Goal: Task Accomplishment & Management: Complete application form

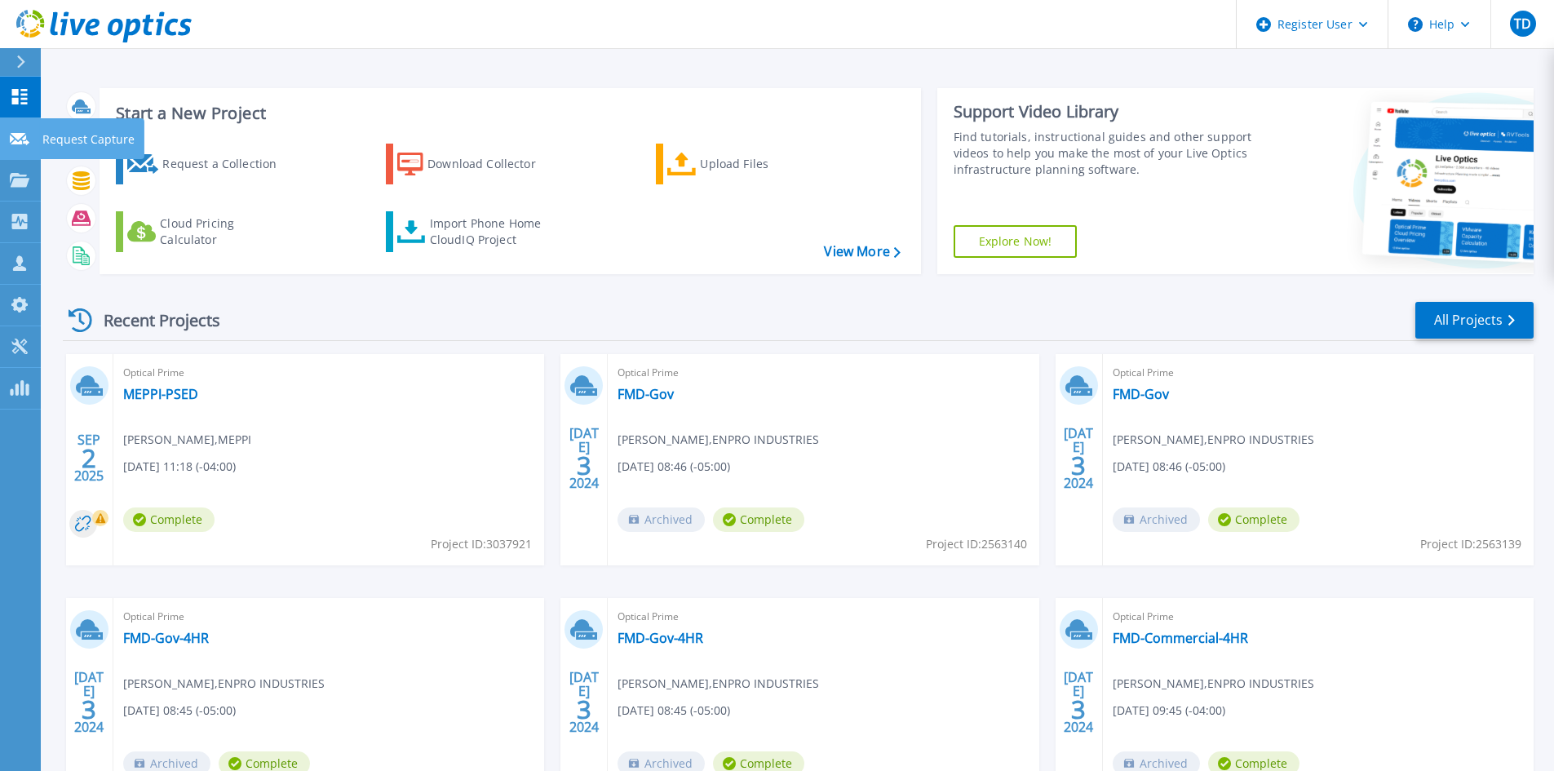
click at [37, 144] on link "Request Capture Request Capture" at bounding box center [20, 139] width 41 height 42
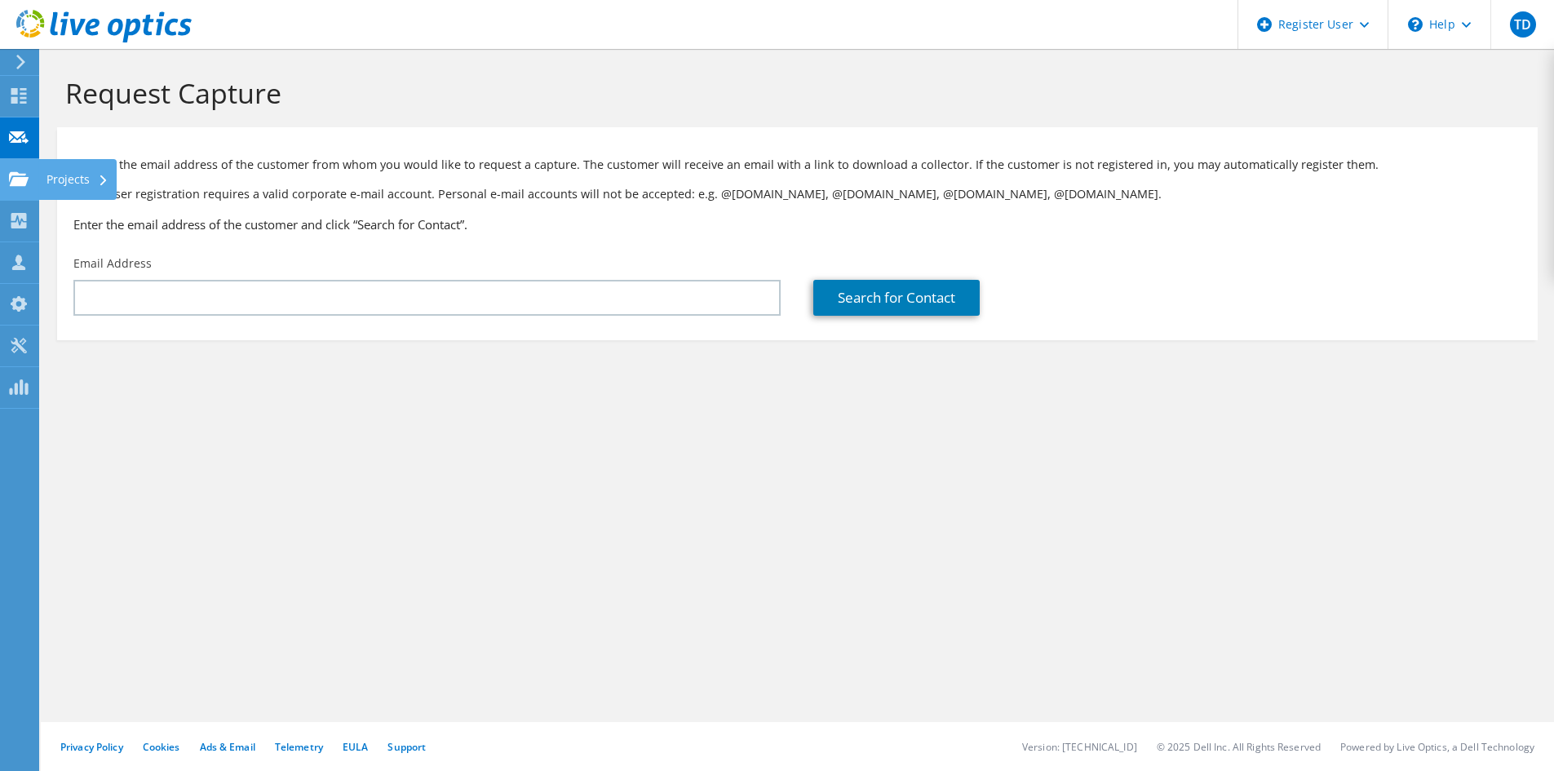
click at [18, 176] on icon at bounding box center [19, 178] width 20 height 15
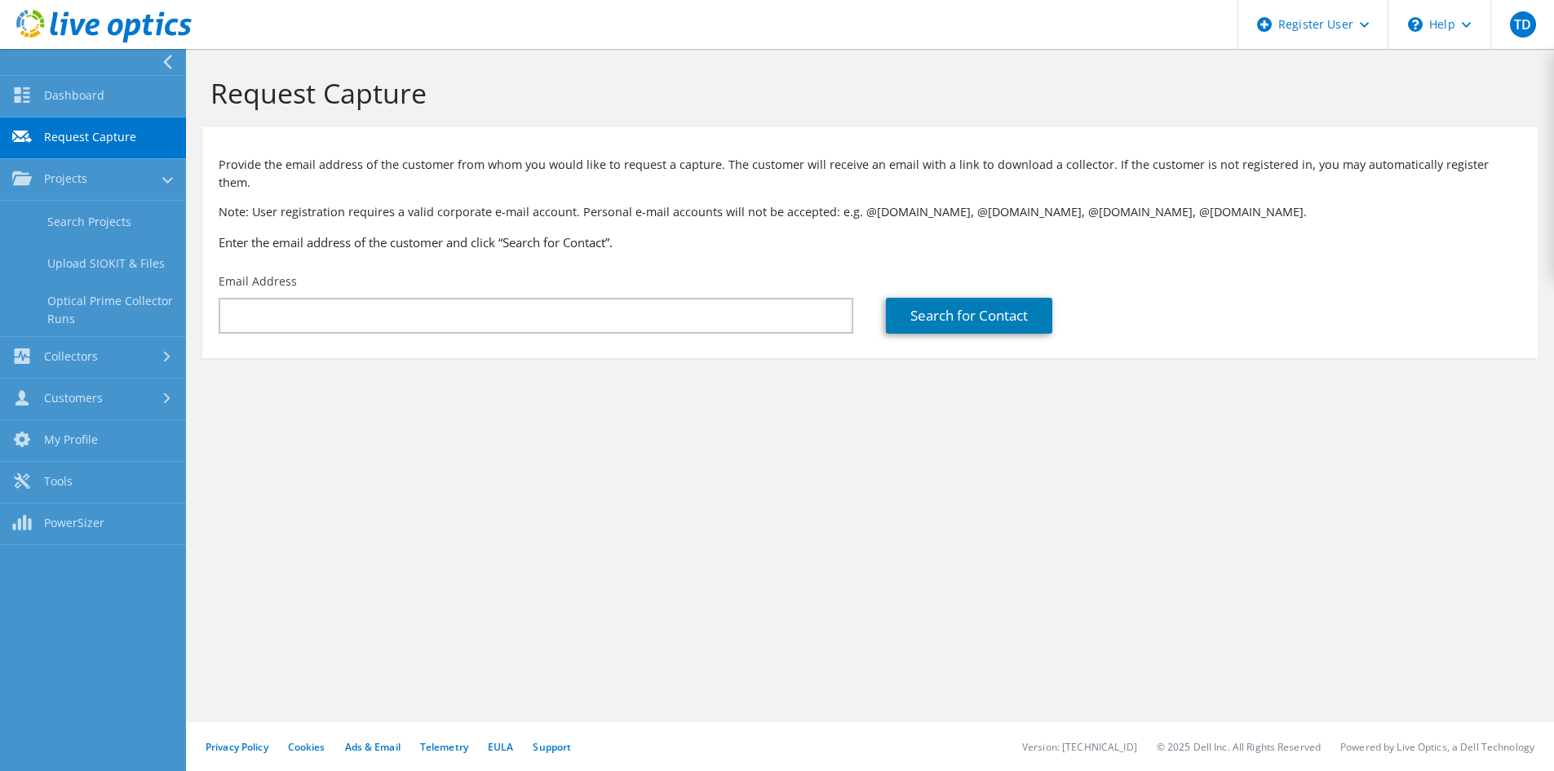
click at [75, 144] on link "Request Capture" at bounding box center [93, 138] width 186 height 42
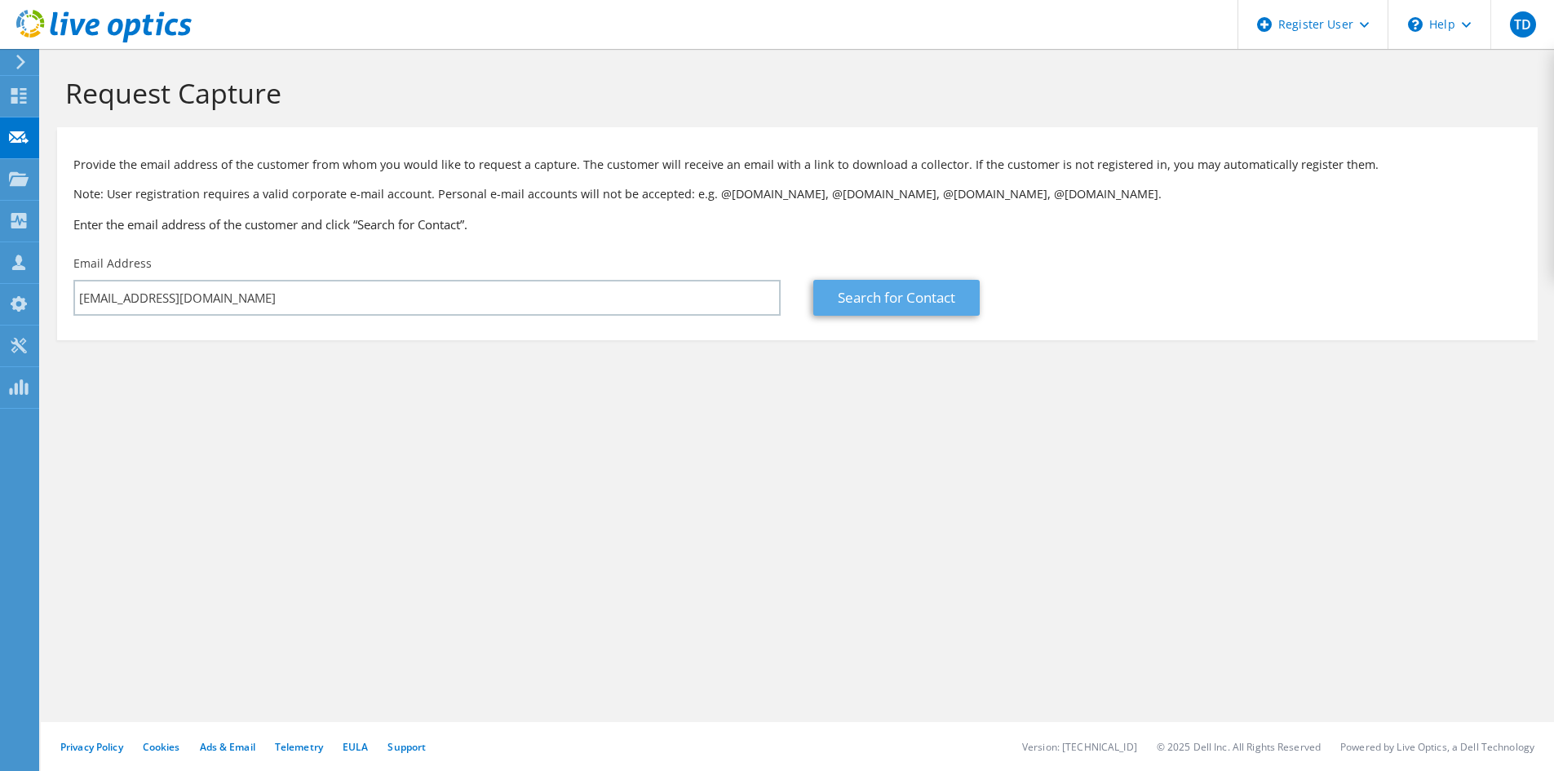
type input "[EMAIL_ADDRESS][DOMAIN_NAME]"
click at [895, 303] on link "Search for Contact" at bounding box center [896, 298] width 166 height 36
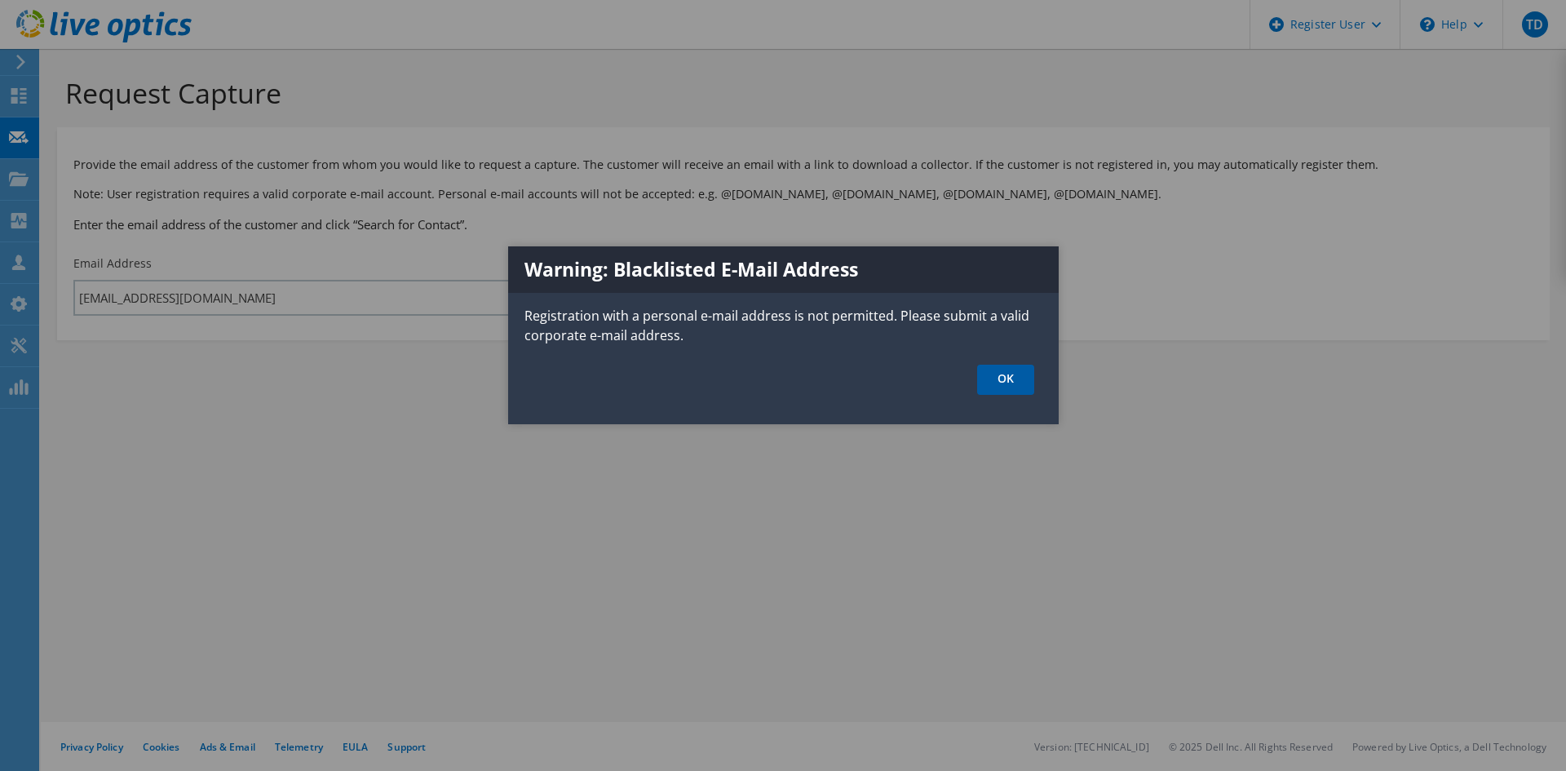
click at [1020, 380] on link "OK" at bounding box center [1005, 380] width 57 height 30
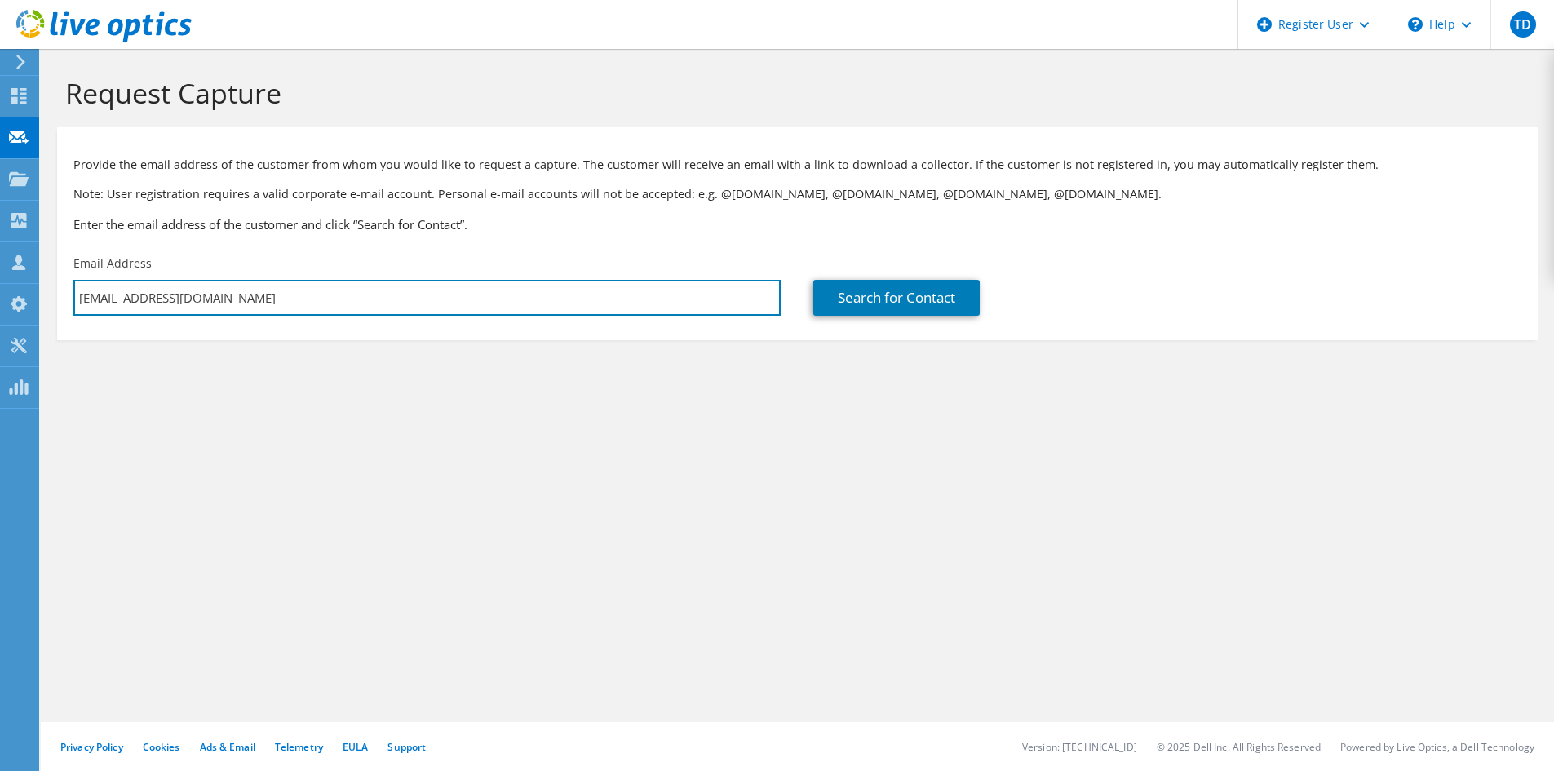
drag, startPoint x: 243, startPoint y: 301, endPoint x: 56, endPoint y: 304, distance: 186.8
click at [56, 304] on section "Request Capture Provide the email address of the customer from whom you would l…" at bounding box center [797, 235] width 1513 height 373
click at [167, 305] on input "text" at bounding box center [426, 298] width 707 height 36
click at [260, 307] on input "text" at bounding box center [426, 298] width 707 height 36
type input "coldboot@coldboot.com"
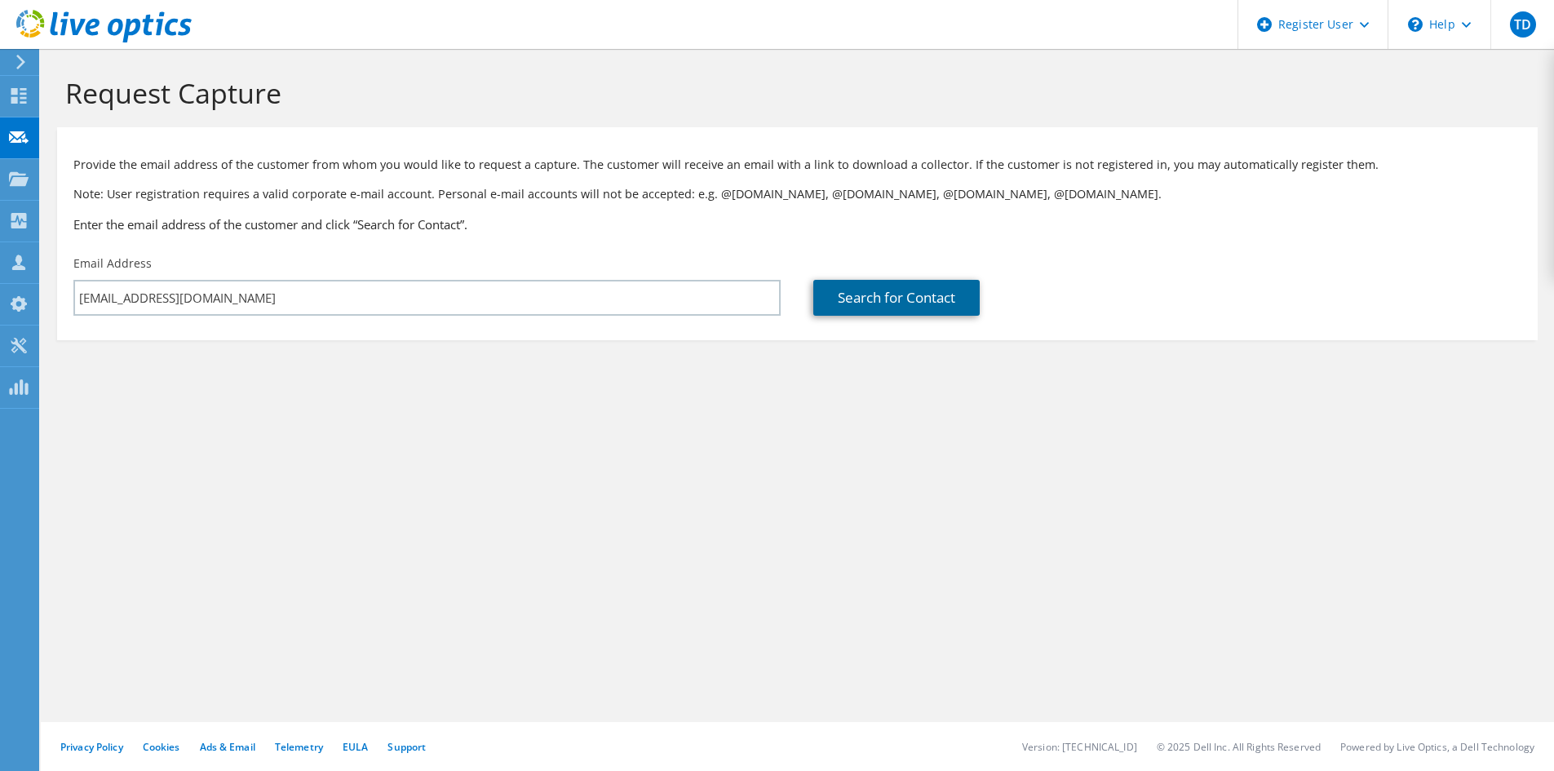
click at [841, 304] on link "Search for Contact" at bounding box center [896, 298] width 166 height 36
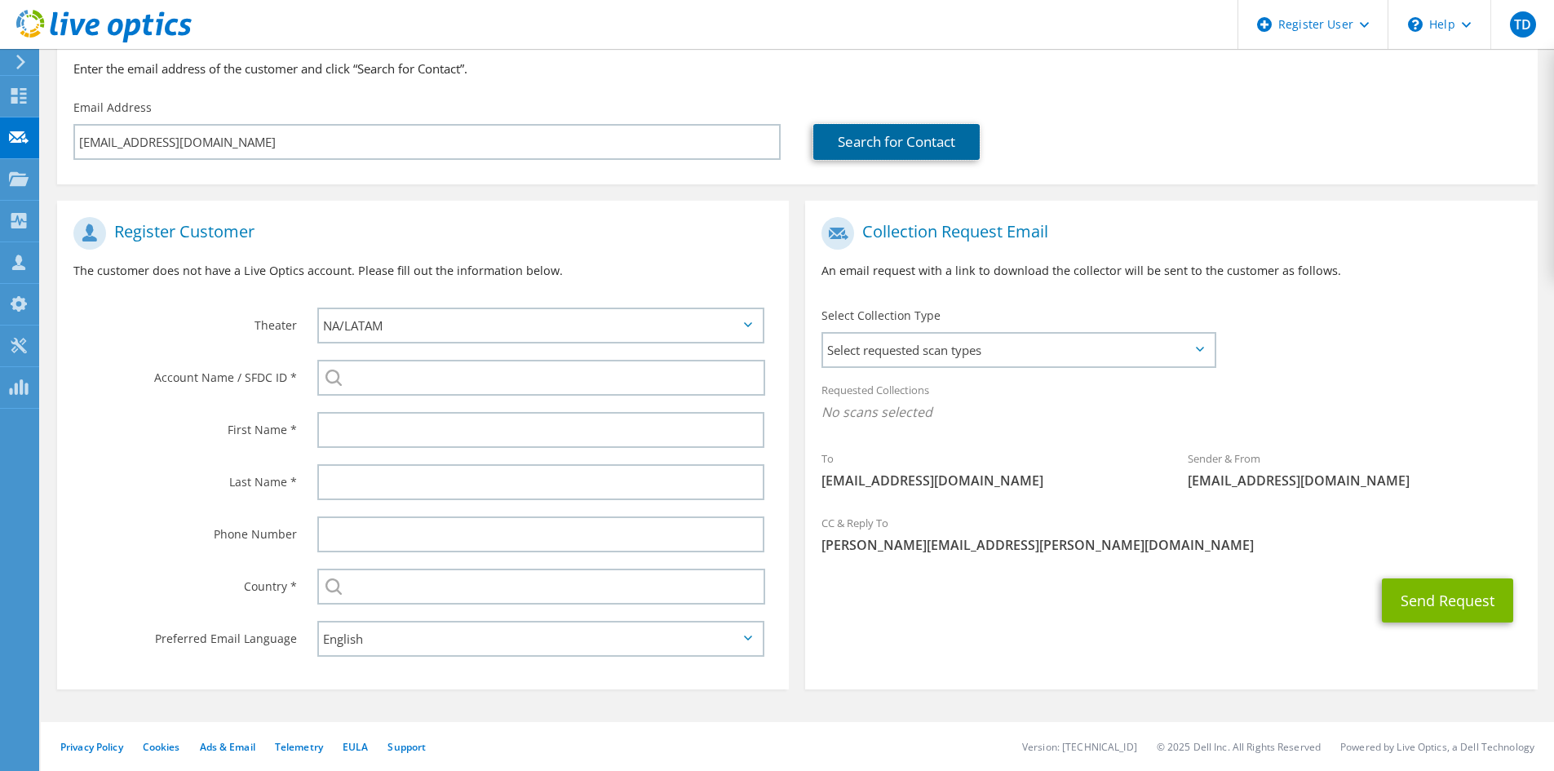
scroll to position [155, 0]
click at [903, 350] on span "Select requested scan types" at bounding box center [1018, 350] width 391 height 33
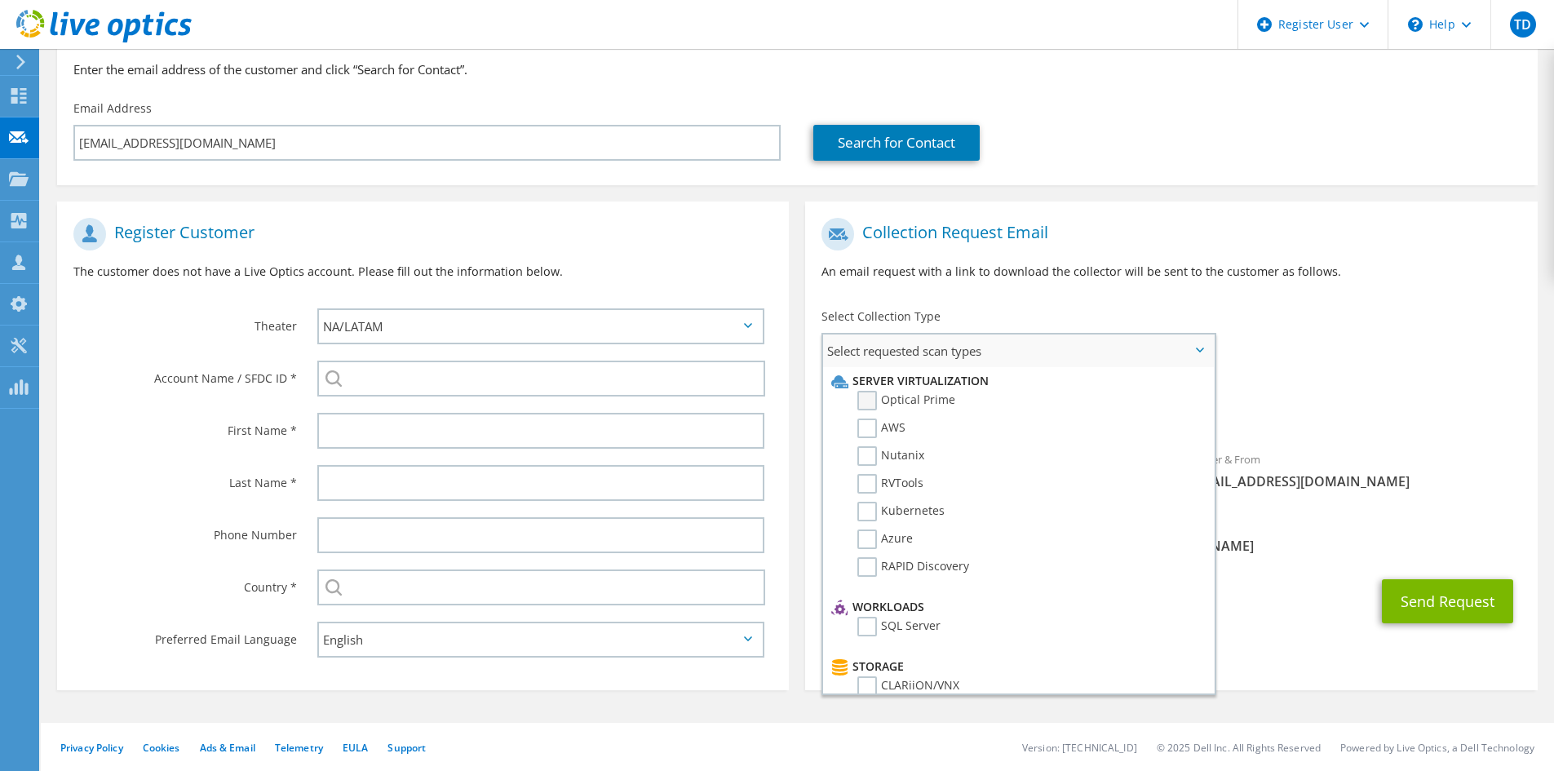
click at [864, 403] on label "Optical Prime" at bounding box center [906, 401] width 98 height 20
click at [0, 0] on input "Optical Prime" at bounding box center [0, 0] width 0 height 0
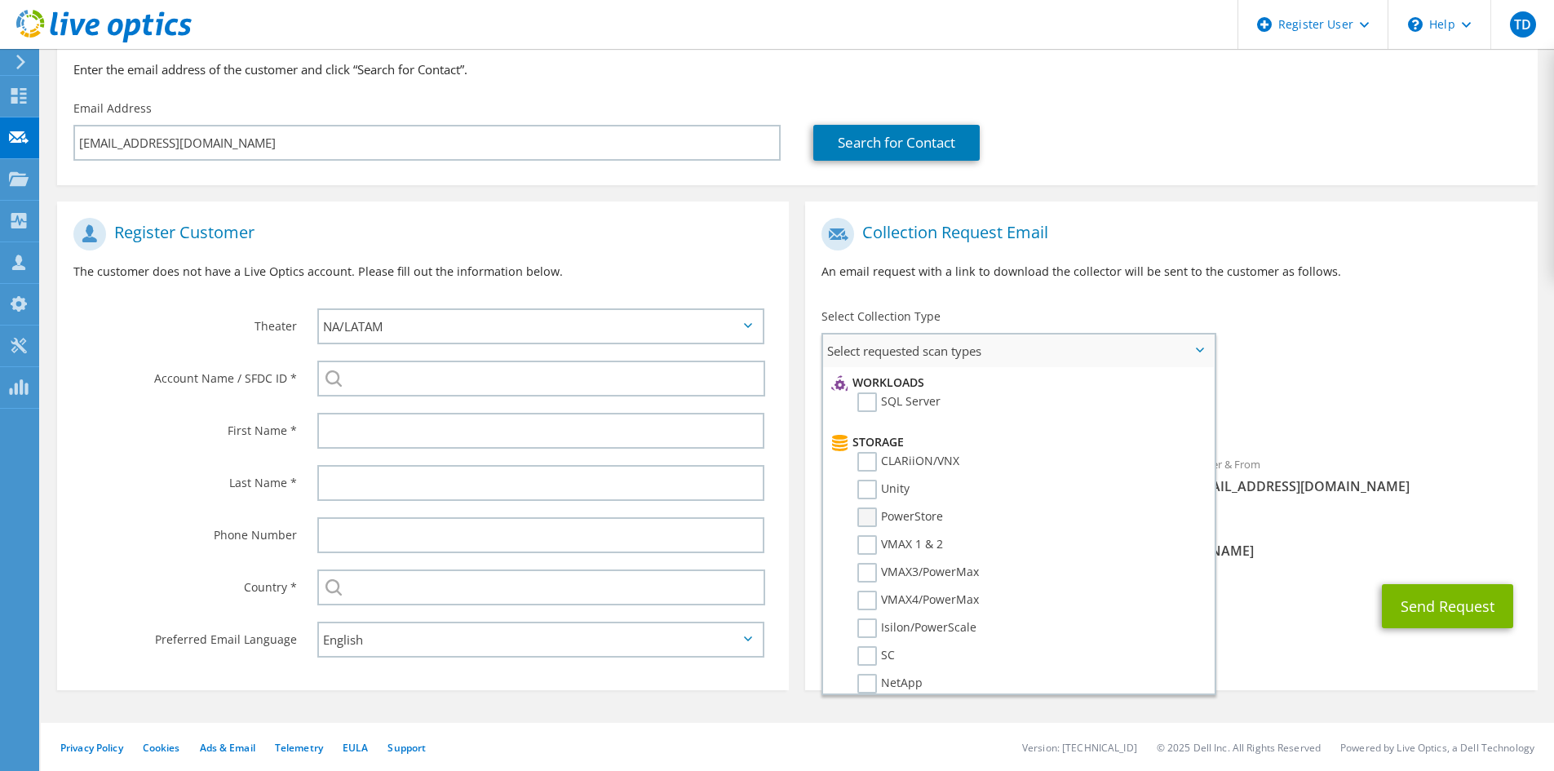
click at [871, 515] on label "PowerStore" at bounding box center [900, 517] width 86 height 20
click at [0, 0] on input "PowerStore" at bounding box center [0, 0] width 0 height 0
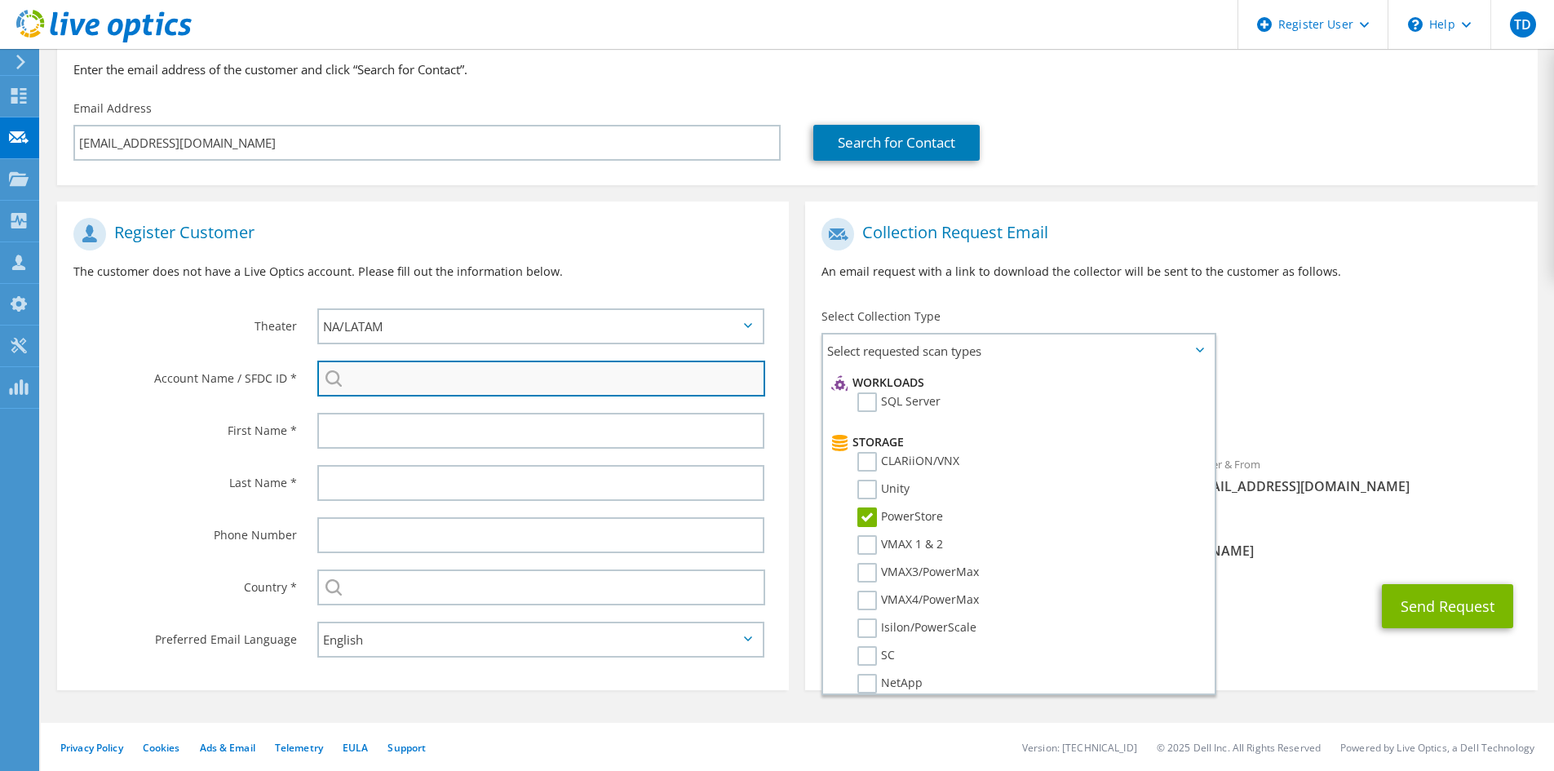
click at [498, 369] on input "search" at bounding box center [541, 378] width 448 height 36
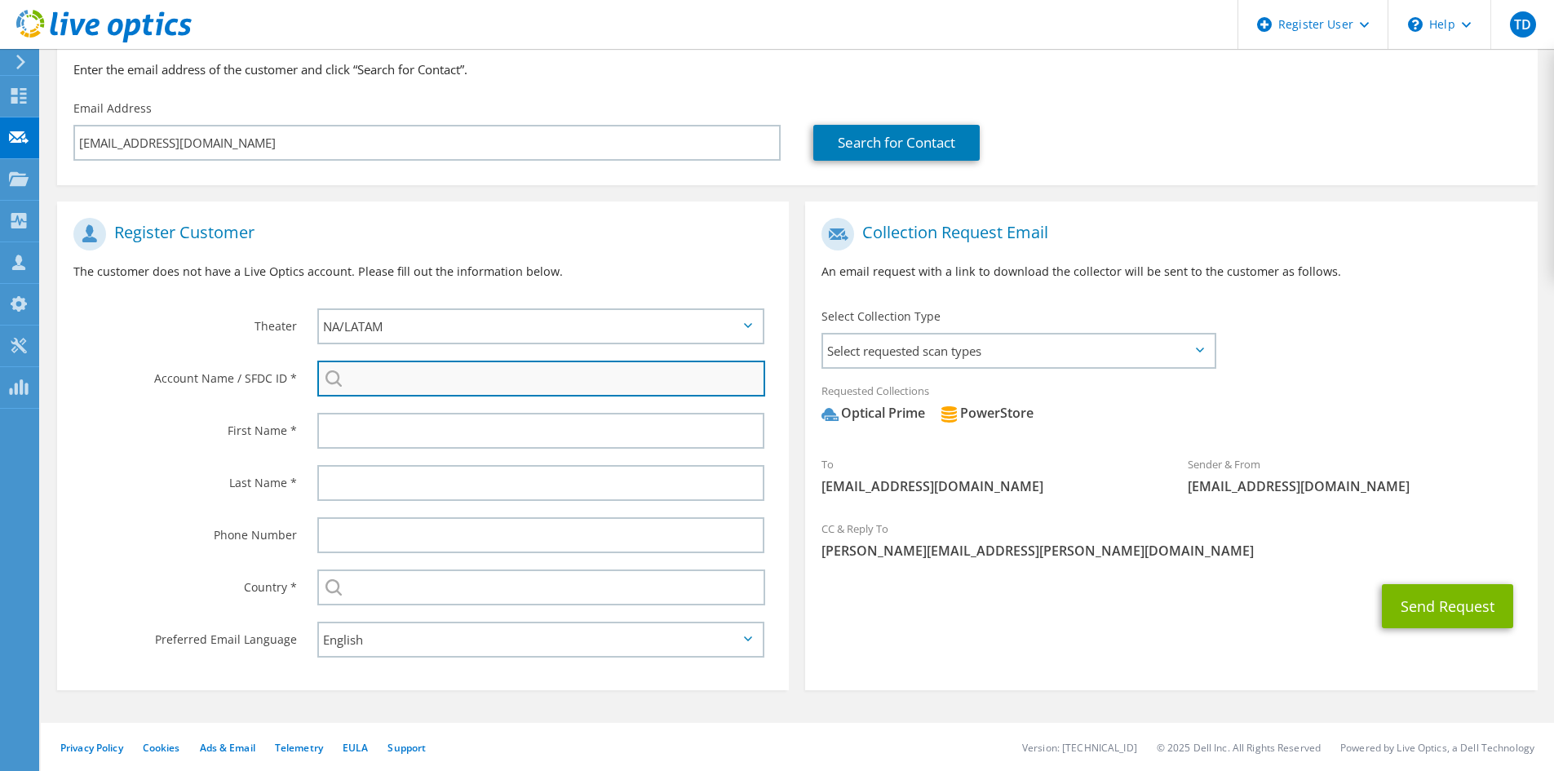
paste input "3554051593"
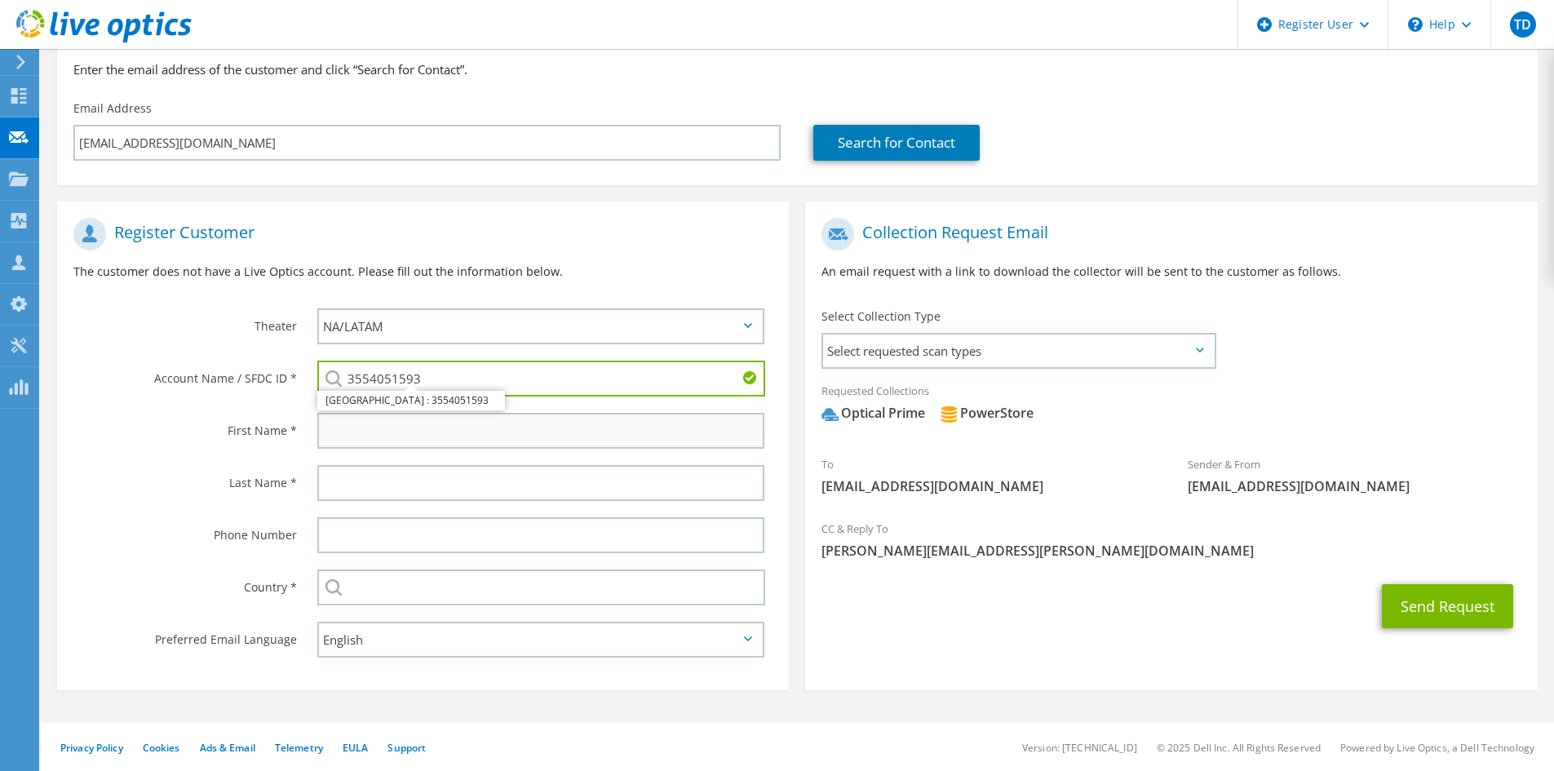
type input "3554051593"
click at [368, 440] on input "text" at bounding box center [540, 431] width 447 height 36
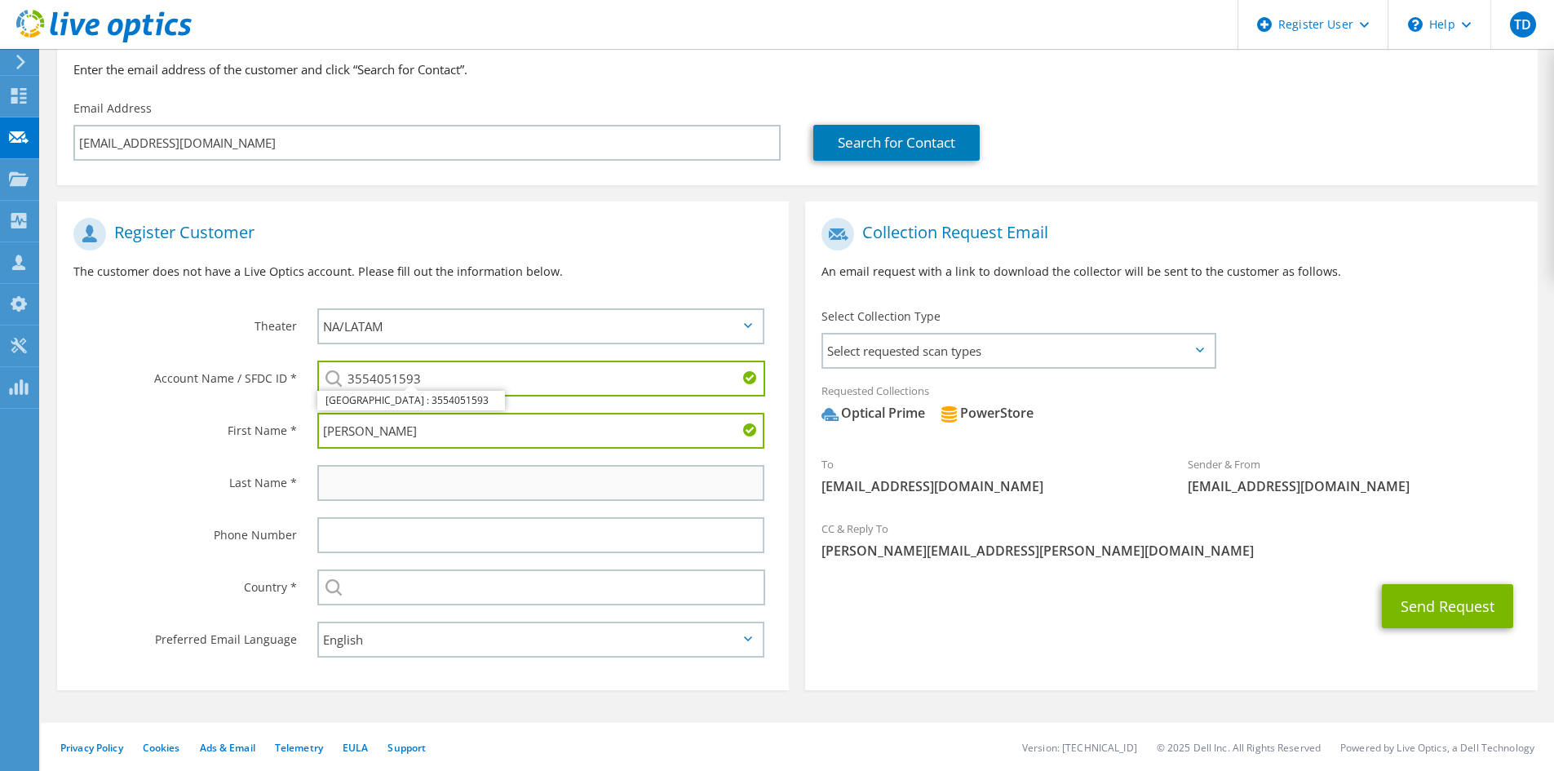
type input "Adam"
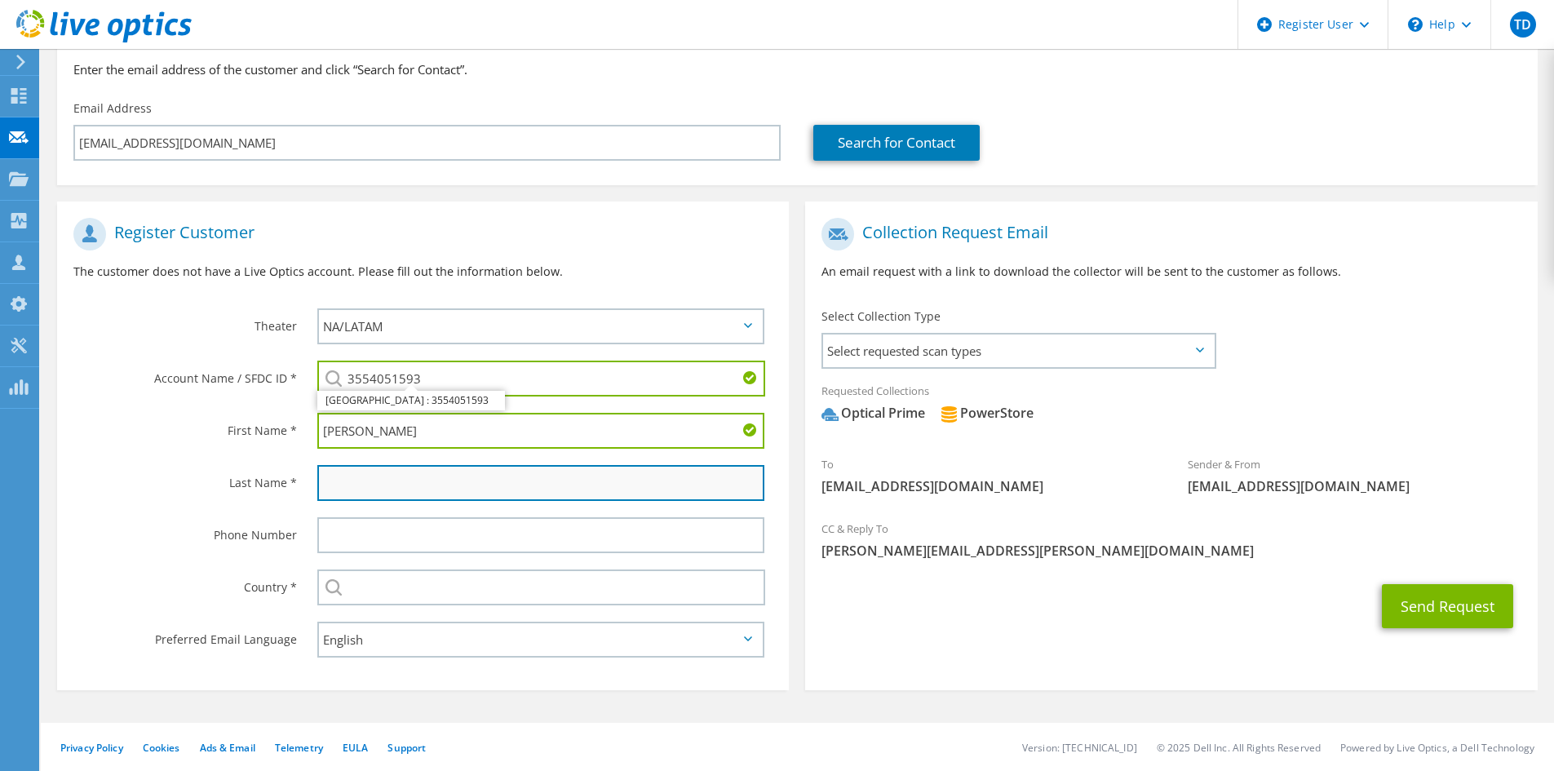
click at [368, 491] on input "text" at bounding box center [540, 483] width 447 height 36
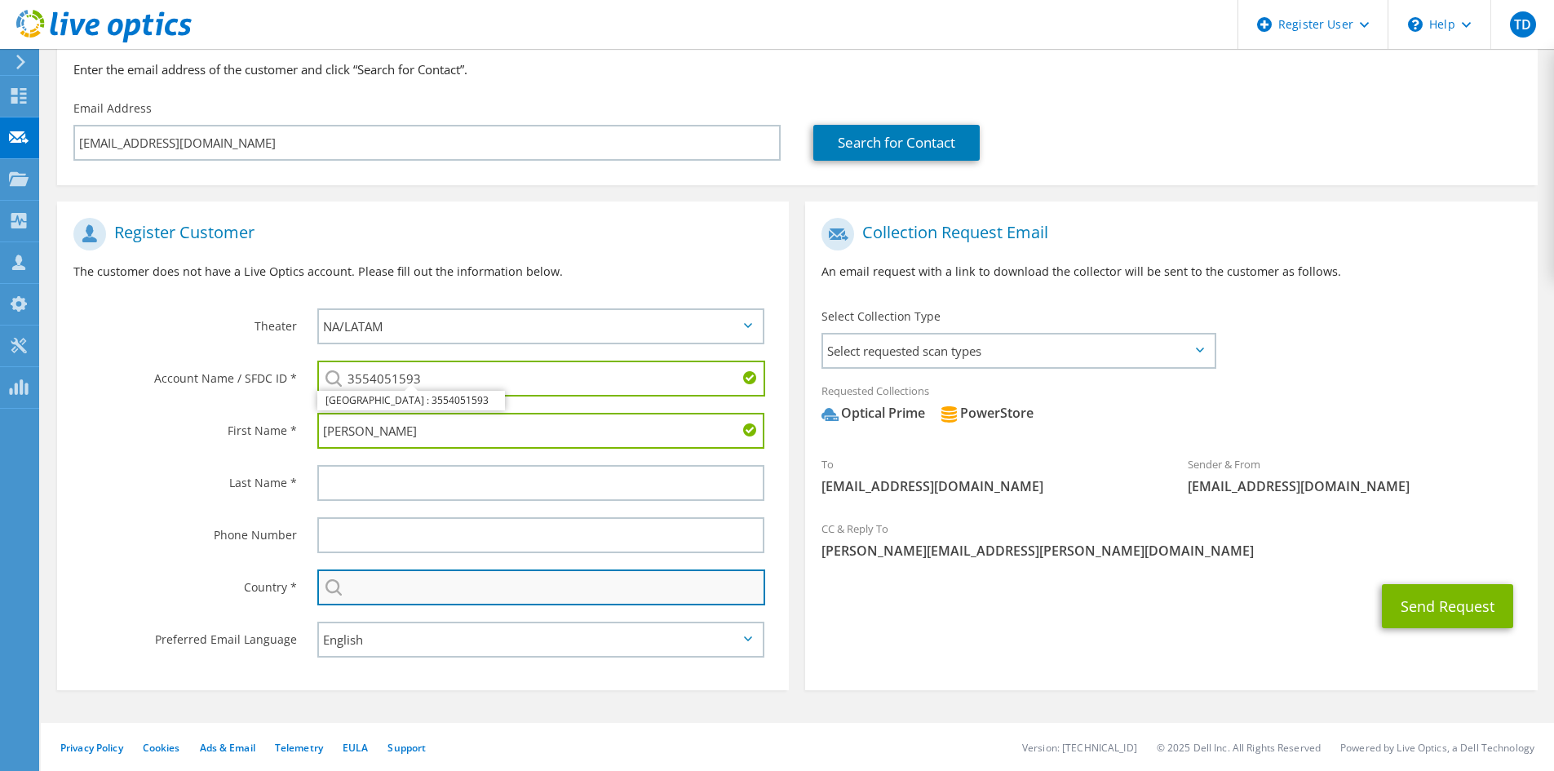
click at [397, 584] on input "text" at bounding box center [541, 587] width 448 height 36
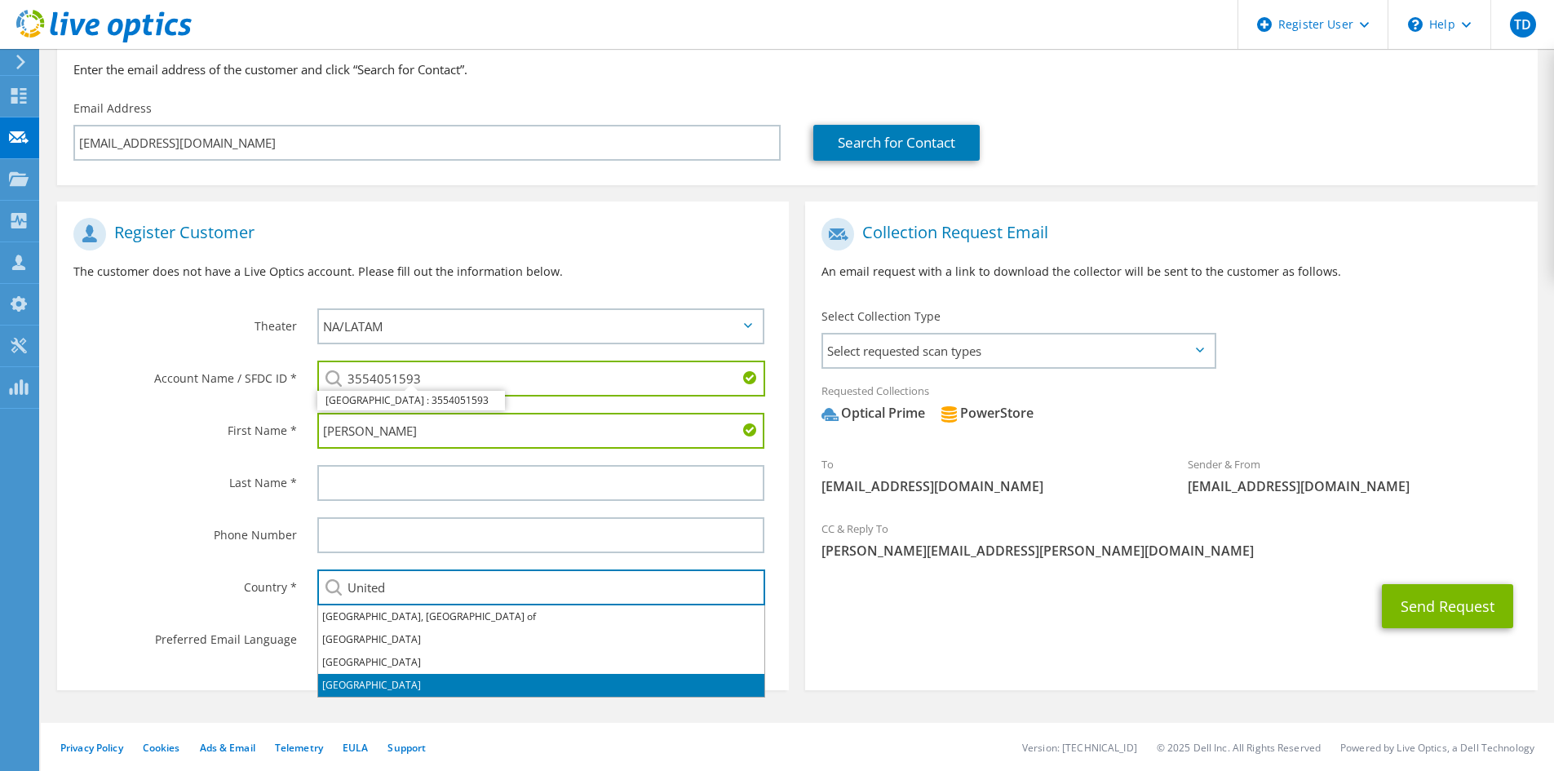
click at [391, 690] on li "[GEOGRAPHIC_DATA]" at bounding box center [541, 685] width 446 height 23
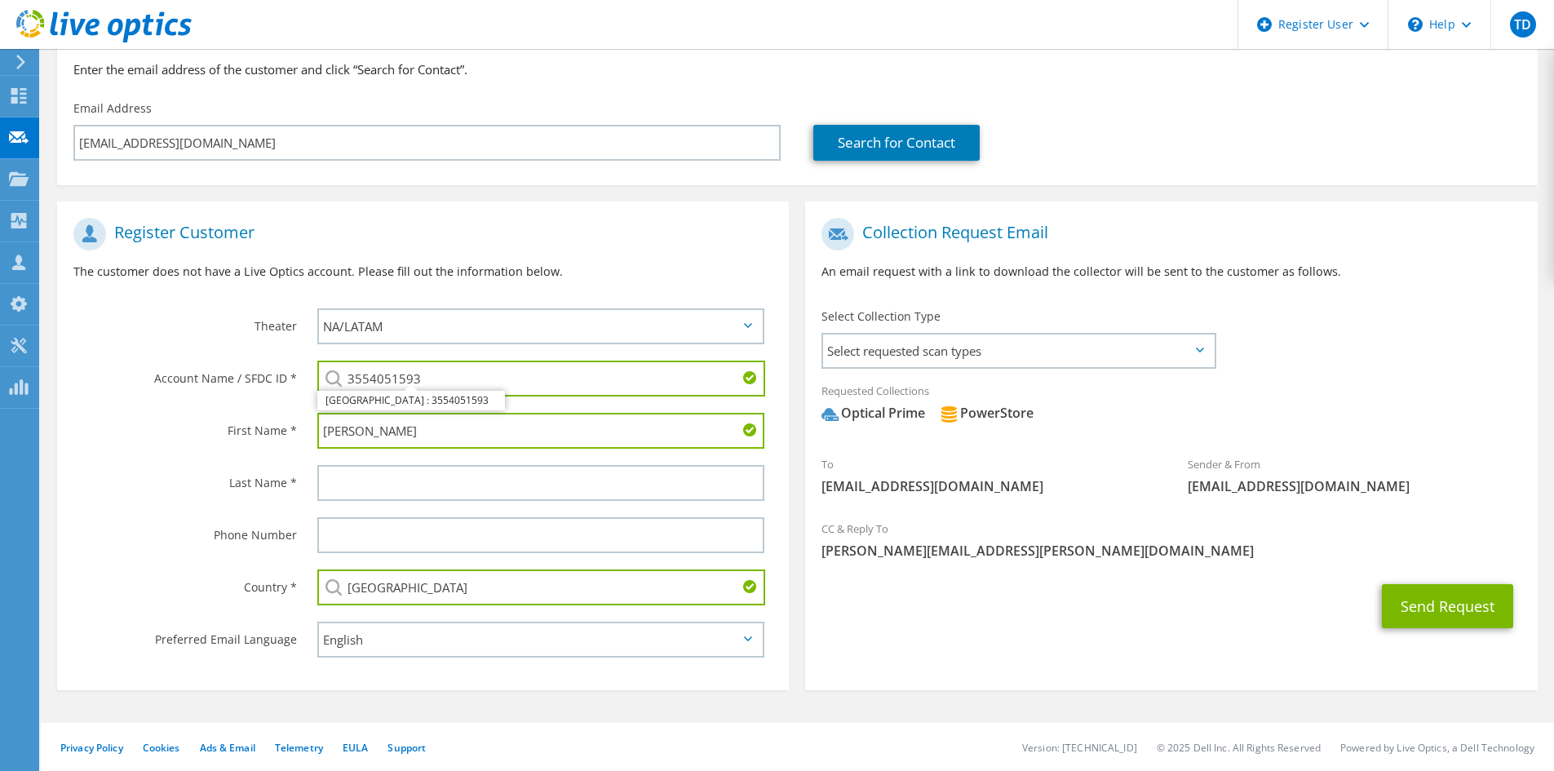
type input "[GEOGRAPHIC_DATA]"
click at [396, 649] on select "English Deutsch Español Français Italiano Polski Português Русский 한국어 中文 日本語" at bounding box center [540, 639] width 447 height 36
click at [172, 583] on label "Country *" at bounding box center [184, 582] width 223 height 26
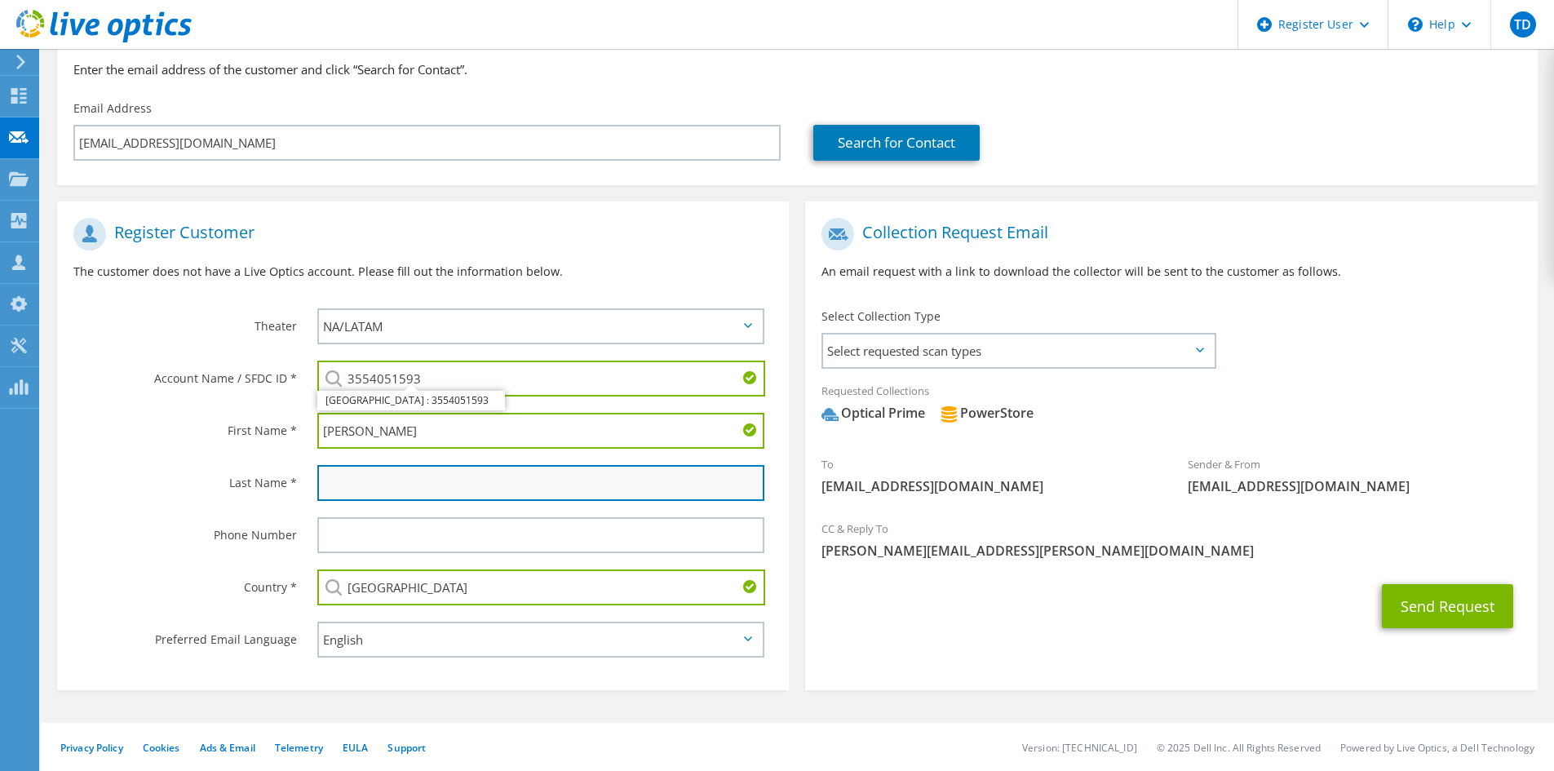
click at [388, 489] on input "text" at bounding box center [540, 483] width 447 height 36
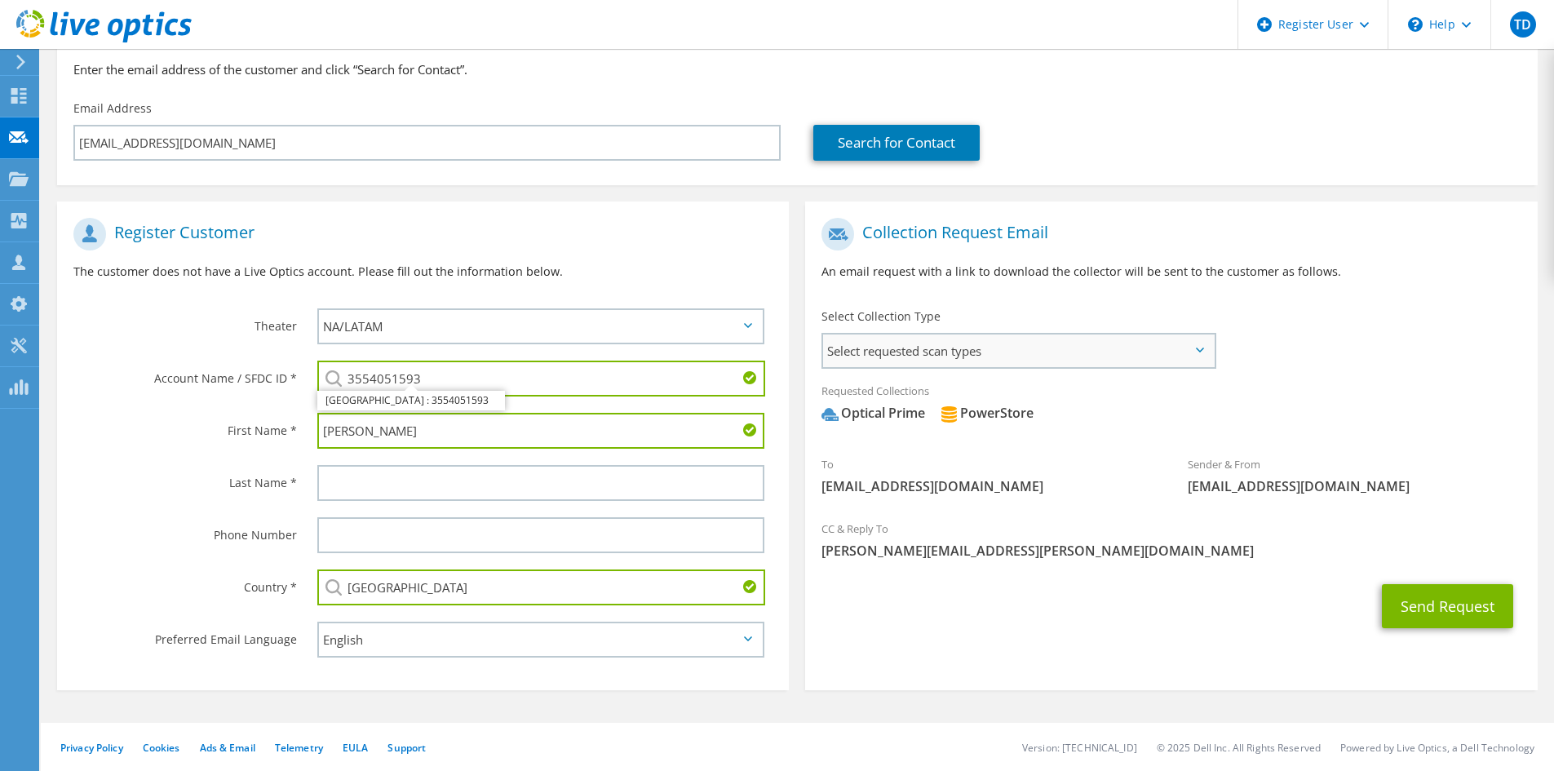
click at [1086, 360] on span "Select requested scan types" at bounding box center [1018, 350] width 391 height 33
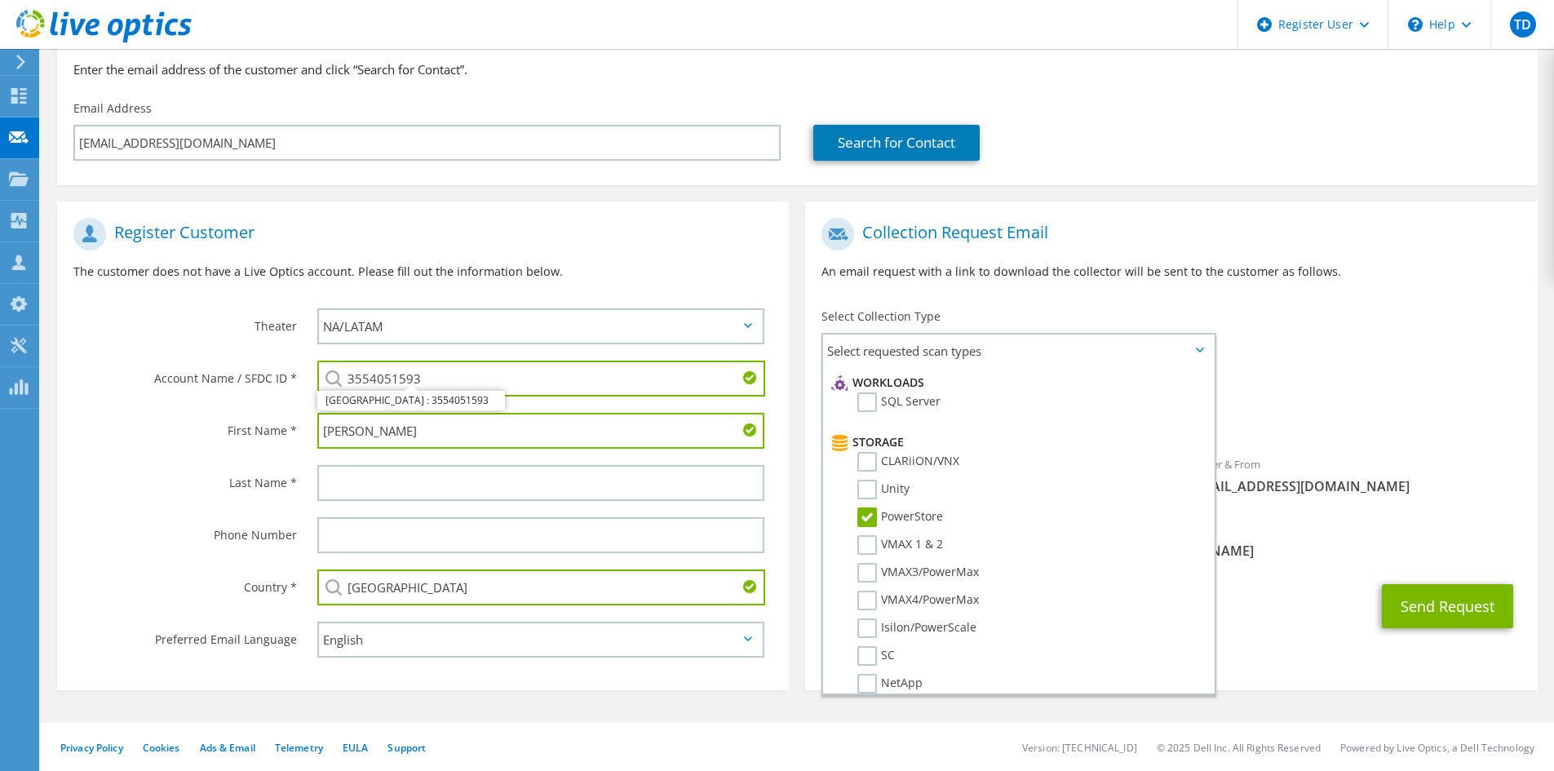
click at [1458, 397] on div "Requested Collections No scans selected Optical Prime PowerStore" at bounding box center [1171, 406] width 732 height 65
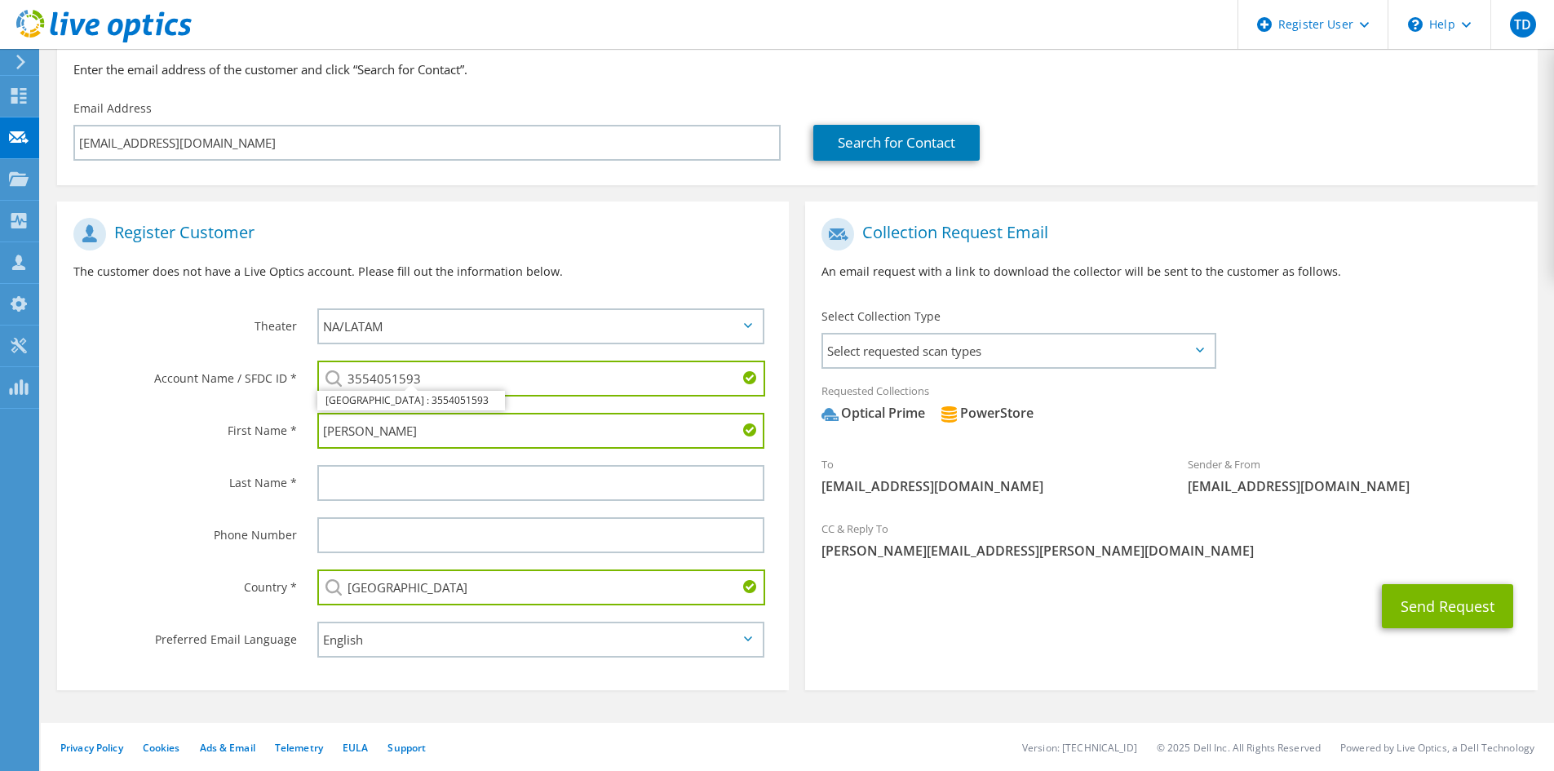
scroll to position [156, 0]
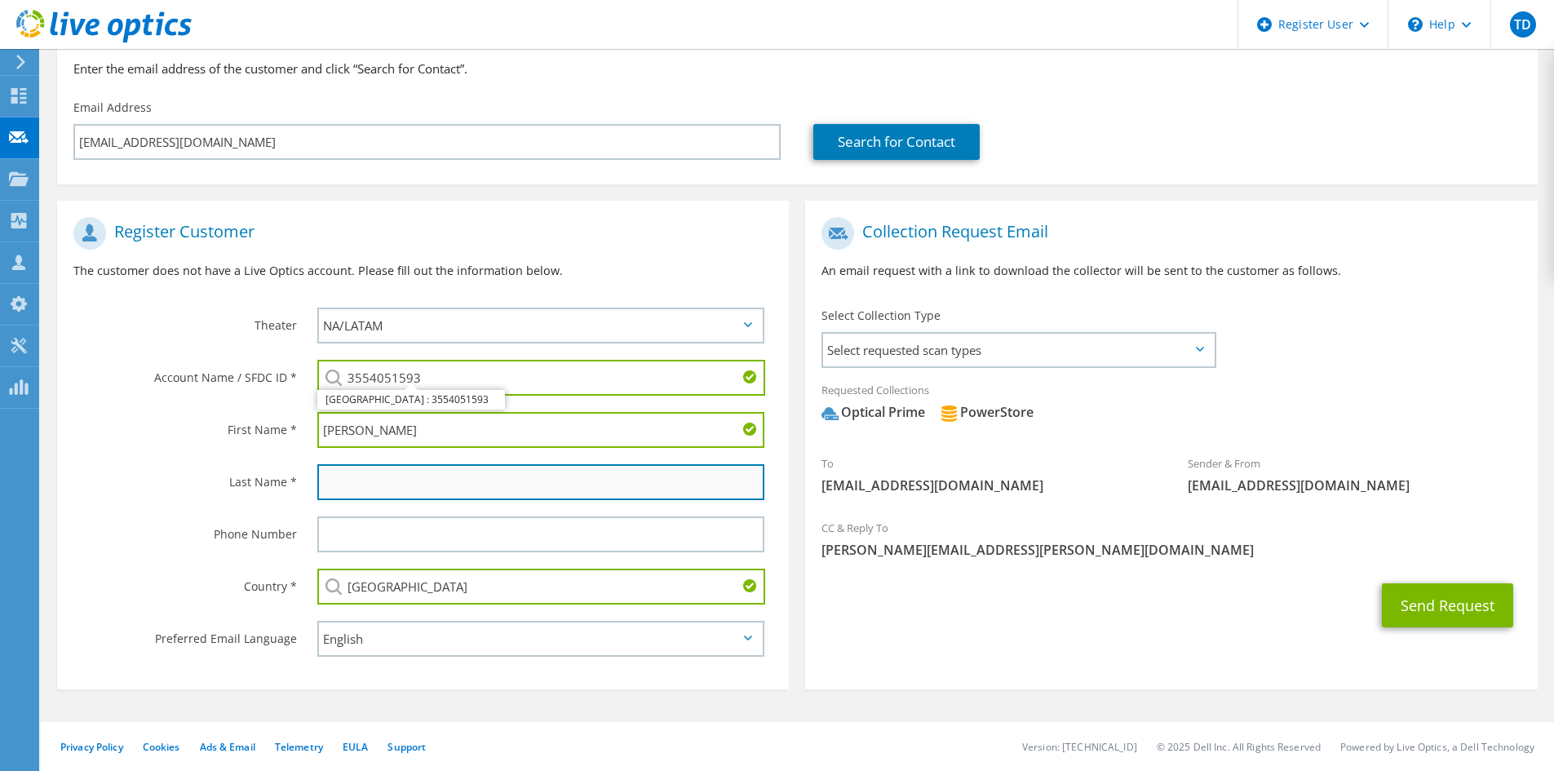
click at [396, 493] on input "text" at bounding box center [540, 482] width 447 height 36
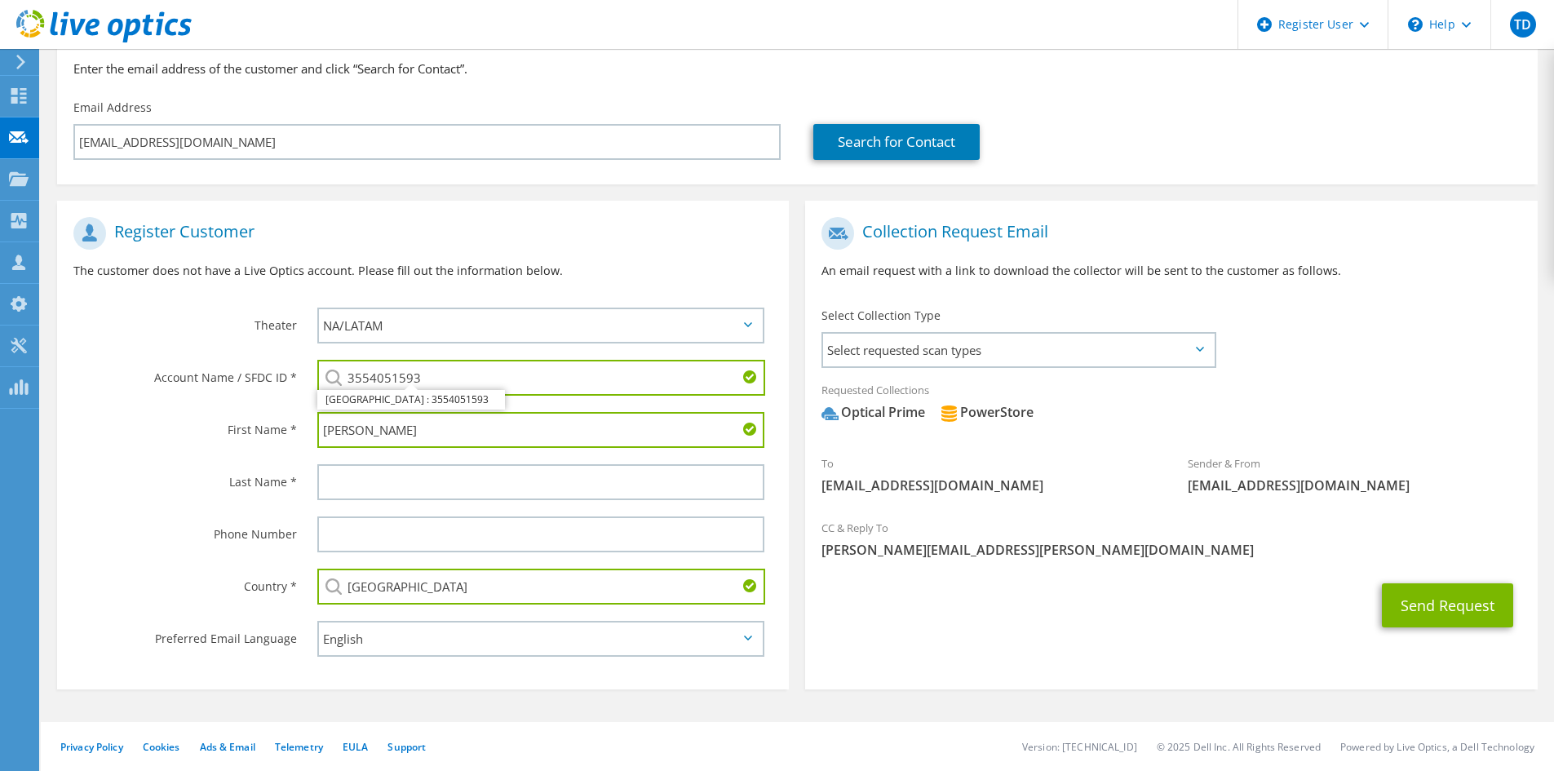
click at [1013, 331] on div "Select Collection Type Select requested scan types Server Virtualization Optica…" at bounding box center [1018, 335] width 394 height 57
click at [1021, 351] on span "Select requested scan types" at bounding box center [1018, 350] width 391 height 33
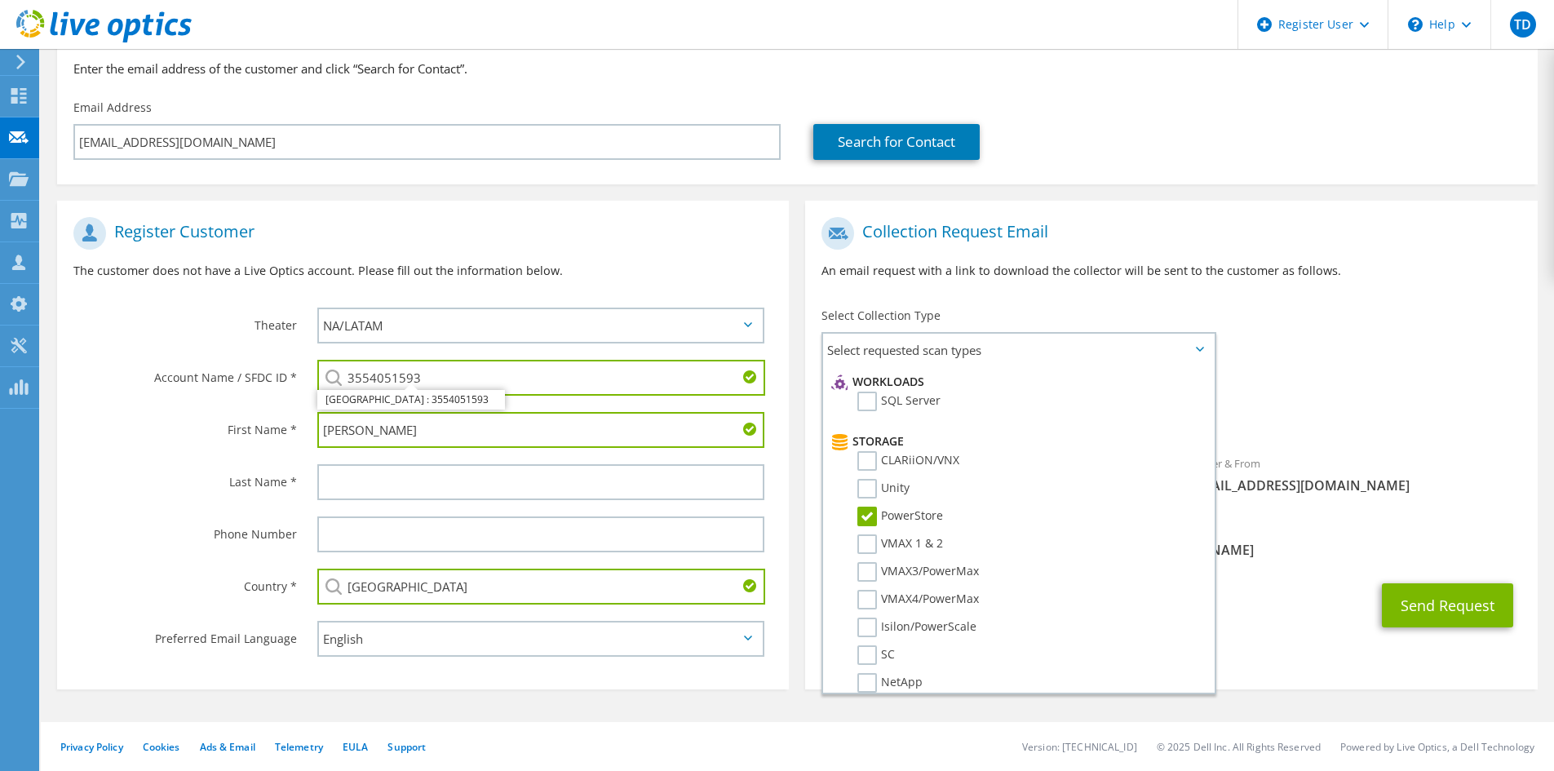
click at [1376, 339] on div "To coldboot@coldboot.com Sender & From liveoptics@liveoptics.com" at bounding box center [1171, 360] width 732 height 302
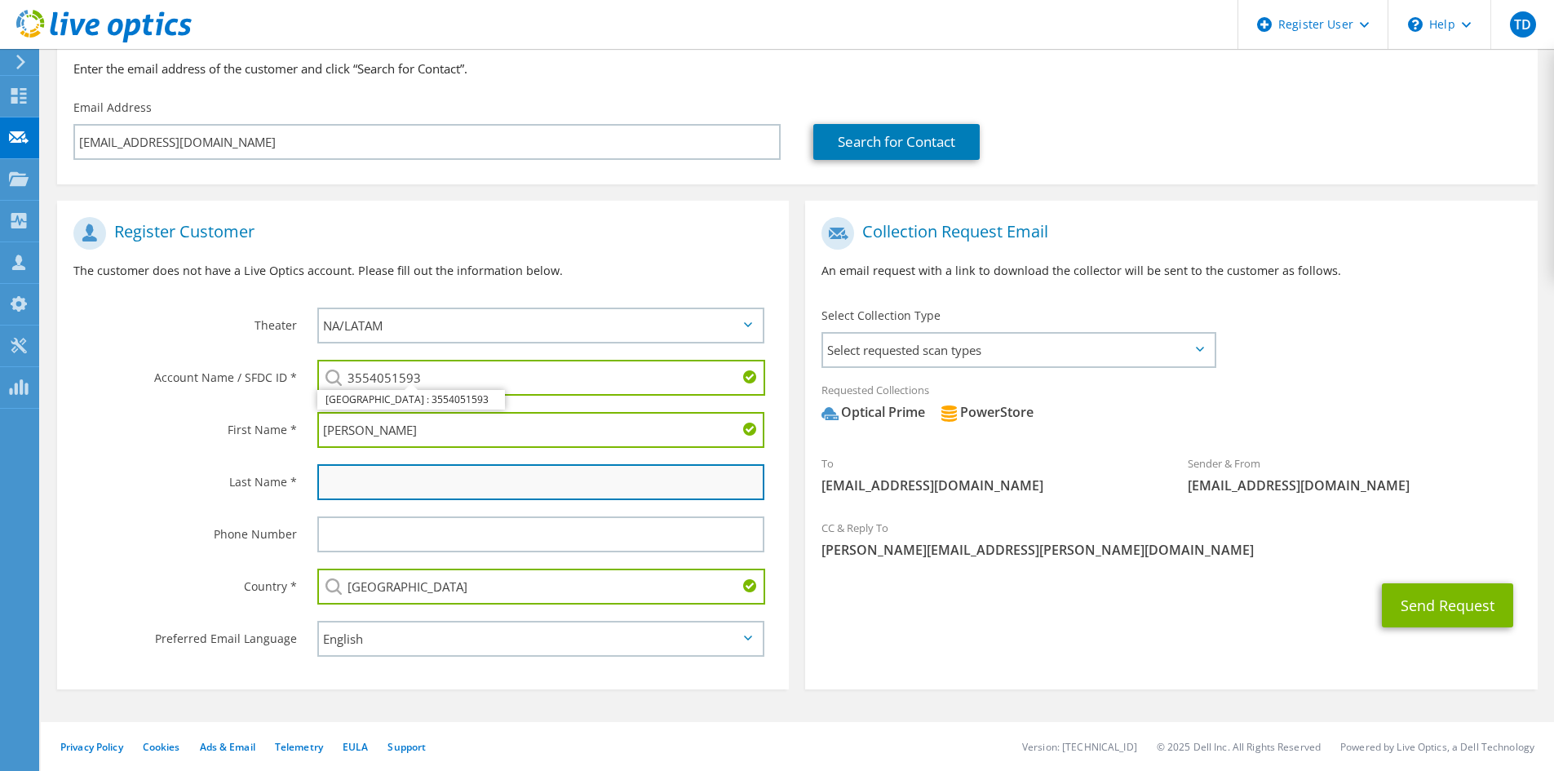
click at [380, 489] on input "text" at bounding box center [540, 482] width 447 height 36
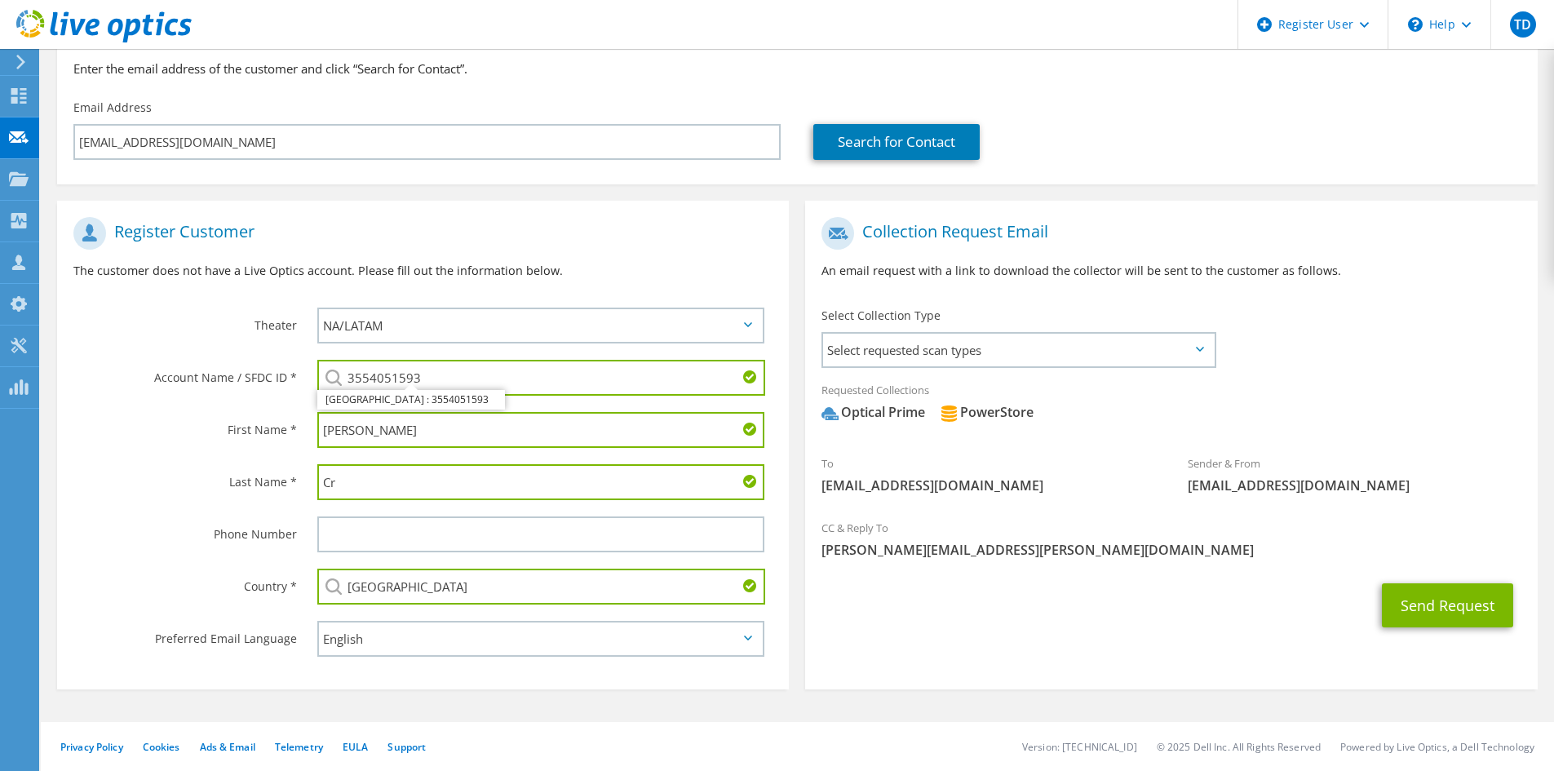
type input "C"
type input "Bodette"
click at [1413, 612] on button "Send Request" at bounding box center [1447, 605] width 131 height 44
